Goal: Navigation & Orientation: Find specific page/section

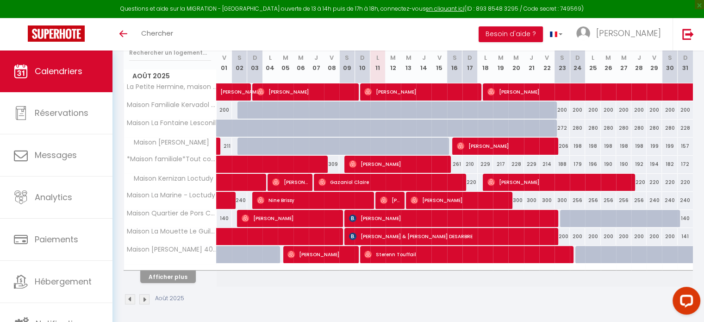
scroll to position [129, 0]
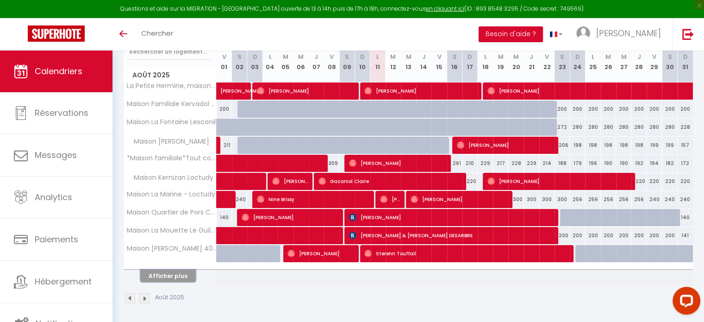
click at [187, 274] on button "Afficher plus" at bounding box center [168, 276] width 56 height 13
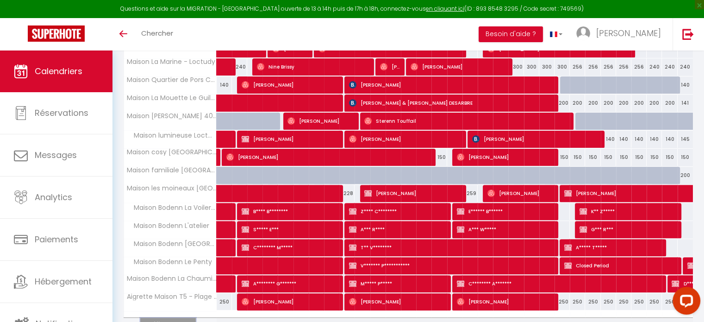
scroll to position [308, 0]
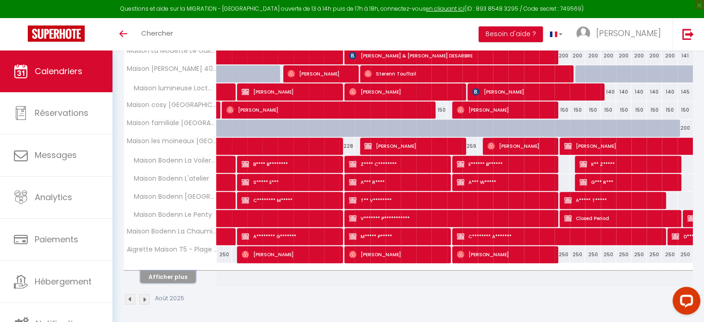
click at [184, 276] on button "Afficher plus" at bounding box center [168, 276] width 56 height 13
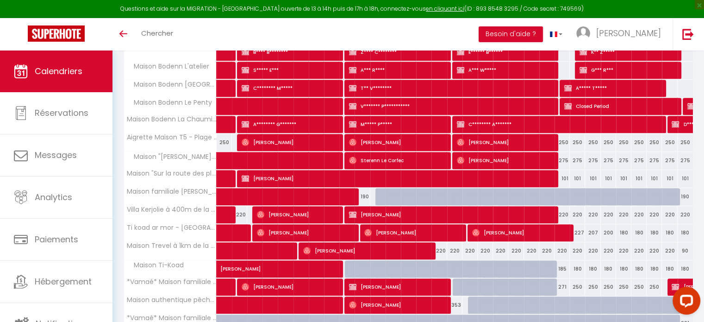
scroll to position [447, 0]
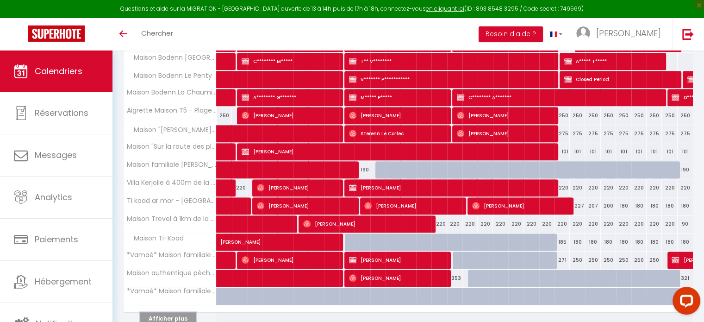
drag, startPoint x: 175, startPoint y: 314, endPoint x: 197, endPoint y: 303, distance: 25.1
click at [175, 314] on button "Afficher plus" at bounding box center [168, 318] width 56 height 13
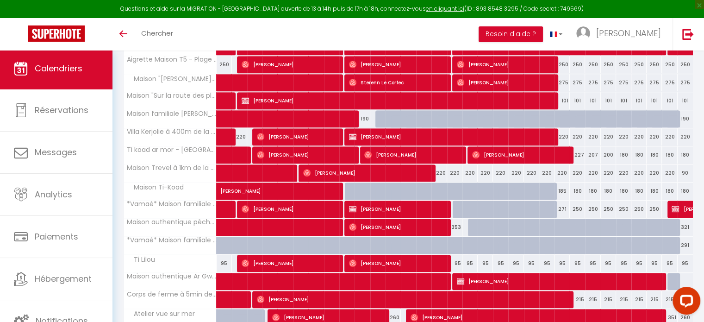
scroll to position [417, 0]
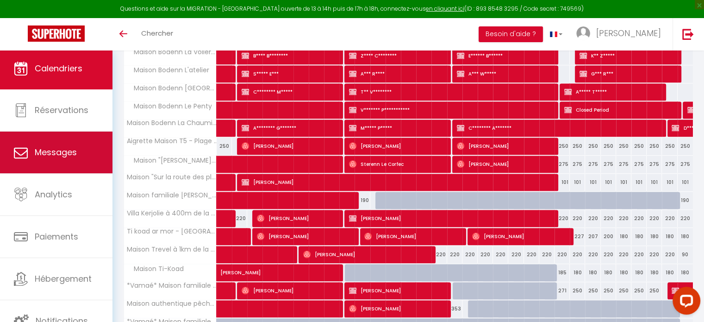
click at [52, 153] on span "Messages" at bounding box center [56, 152] width 42 height 12
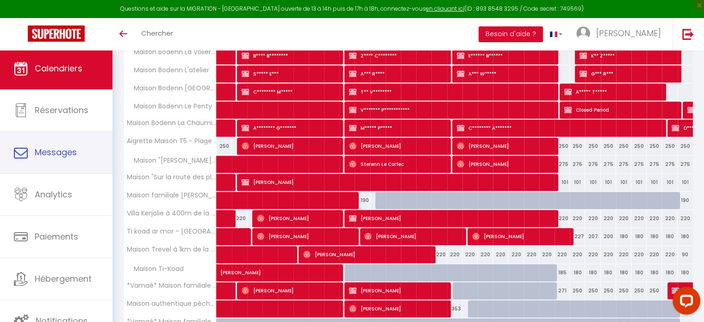
select select "message"
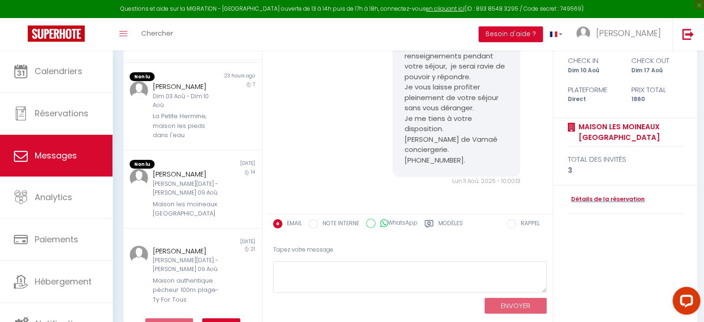
scroll to position [93, 0]
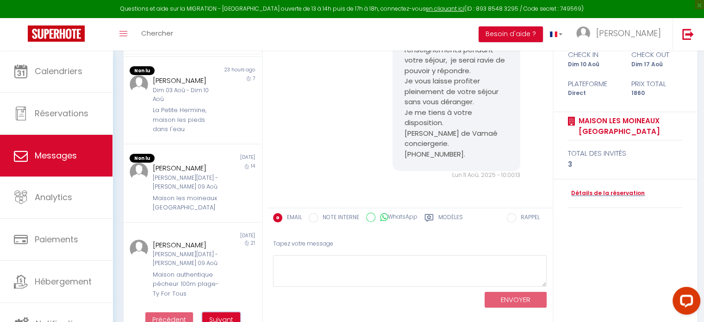
click at [217, 317] on span "Suivant" at bounding box center [221, 319] width 24 height 9
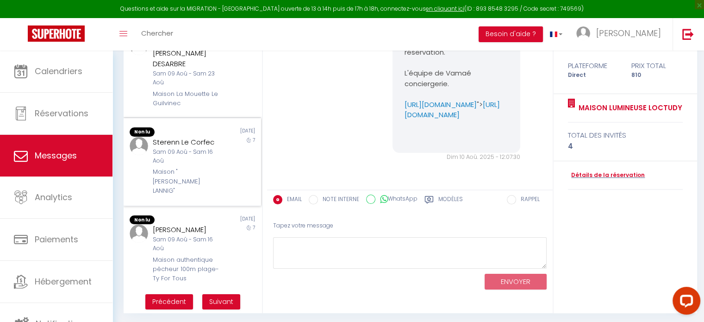
scroll to position [113, 0]
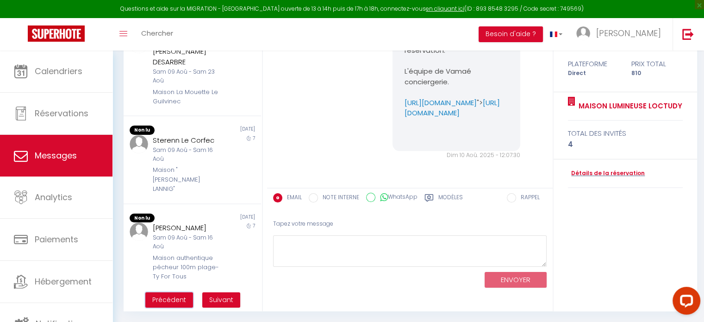
click at [163, 296] on span "Précédent" at bounding box center [169, 299] width 34 height 9
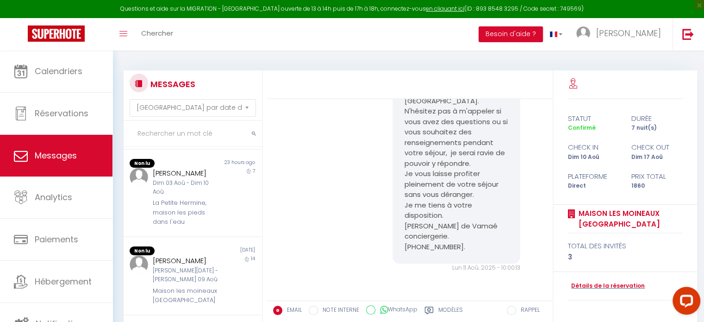
scroll to position [562, 0]
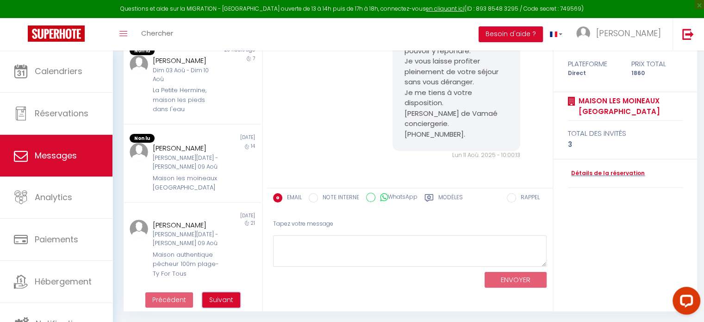
click at [232, 305] on button "Suivant" at bounding box center [221, 300] width 38 height 16
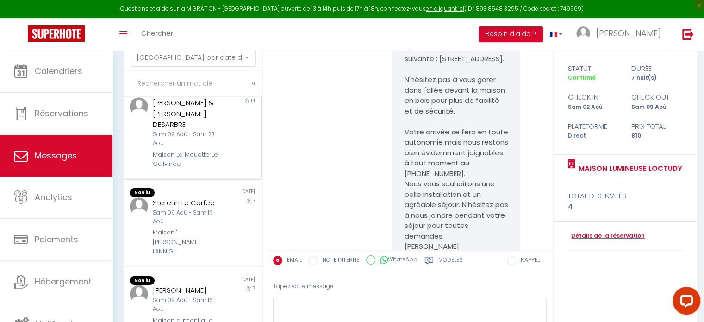
scroll to position [8225, 0]
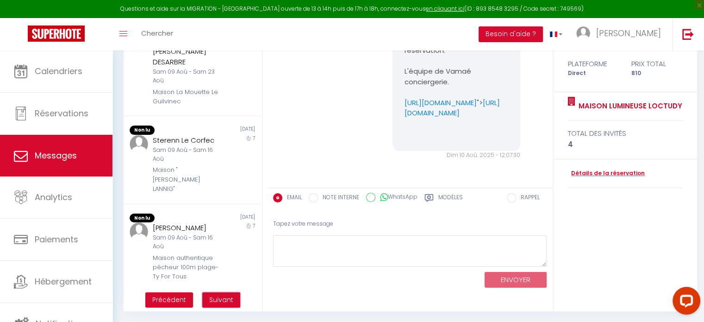
click at [231, 303] on span "Suivant" at bounding box center [221, 299] width 24 height 9
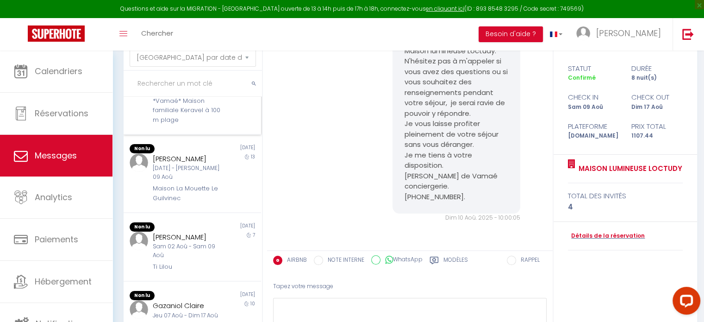
scroll to position [0, 0]
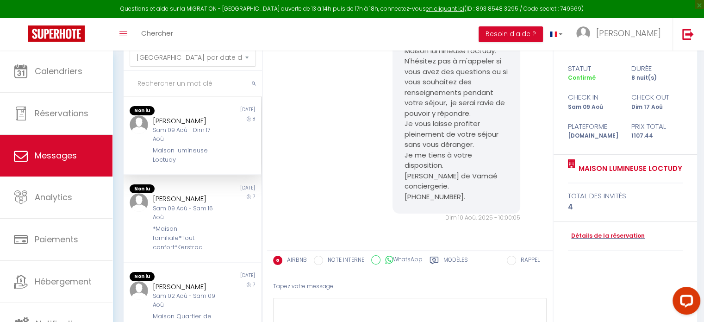
click at [178, 146] on div "Maison lumineuse Loctudy" at bounding box center [187, 155] width 68 height 19
click at [170, 153] on div "Maison lumineuse Loctudy" at bounding box center [187, 155] width 68 height 19
